Goal: Information Seeking & Learning: Stay updated

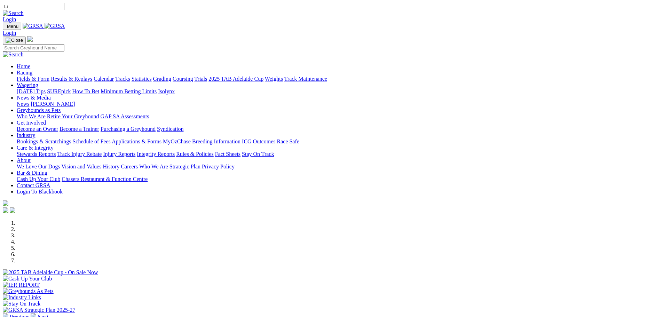
type input "Li"
click at [51, 95] on link "News & Media" at bounding box center [34, 98] width 34 height 6
click at [29, 101] on link "News" at bounding box center [23, 104] width 13 height 6
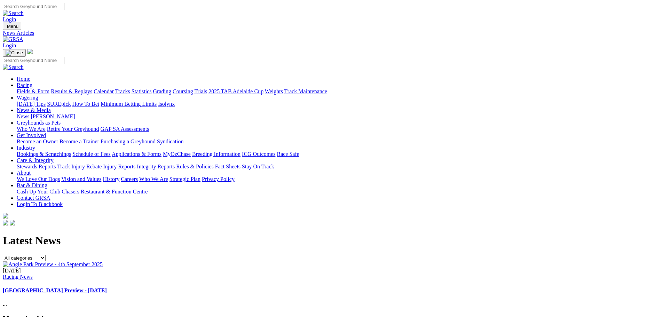
click at [46, 255] on select "All categories Racing News Media Releases Features Club News Stewards News Welf…" at bounding box center [24, 258] width 43 height 7
select select "Media Releases"
click at [46, 255] on select "All categories Racing News Media Releases Features Club News Stewards News Welf…" at bounding box center [24, 258] width 43 height 7
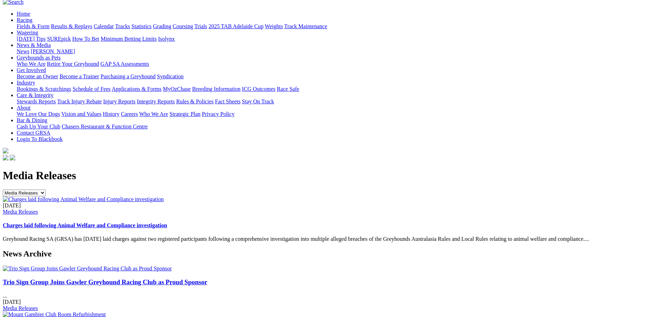
scroll to position [104, 0]
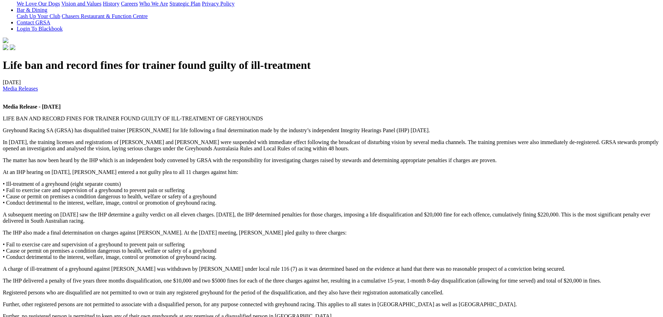
scroll to position [244, 0]
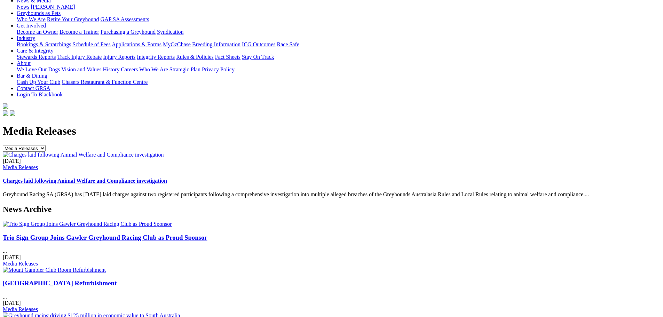
scroll to position [209, 0]
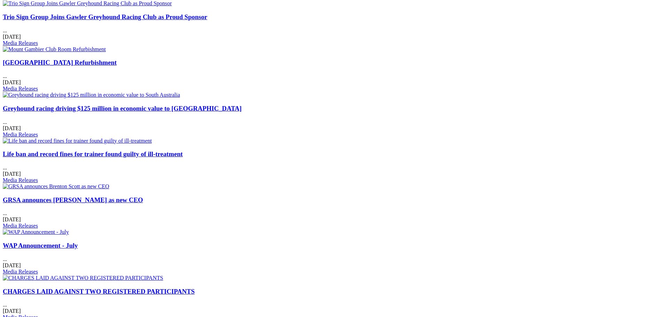
scroll to position [348, 0]
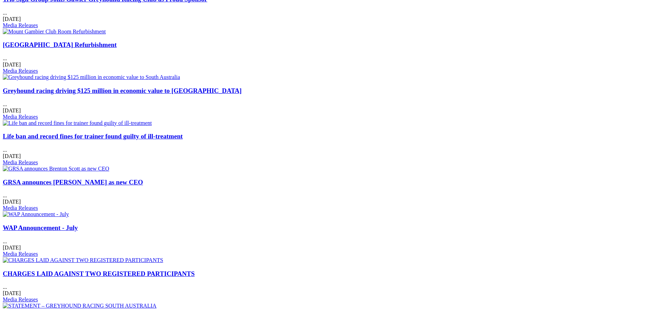
click at [194, 270] on link "CHARGES LAID AGAINST TWO REGISTERED PARTICIPANTS" at bounding box center [99, 273] width 192 height 7
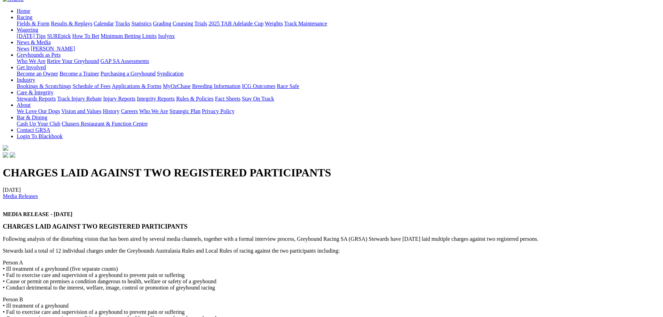
scroll to position [70, 0]
